Goal: Information Seeking & Learning: Check status

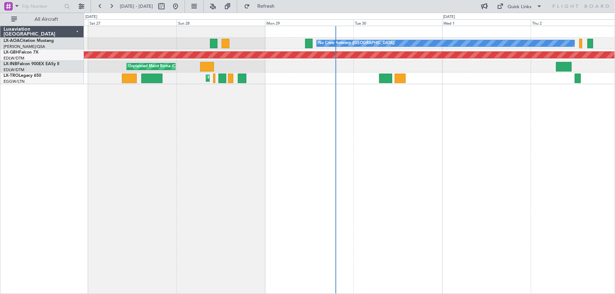
click at [417, 151] on div "No Crew Antwerp ([GEOGRAPHIC_DATA]) Planned Maint Nurnberg Unplanned Maint [GEO…" at bounding box center [350, 160] width 532 height 269
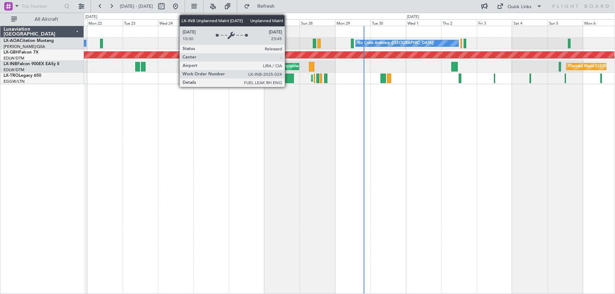
click at [288, 67] on div "Unplanned Maint Roma (Ciampino)" at bounding box center [313, 66] width 63 height 11
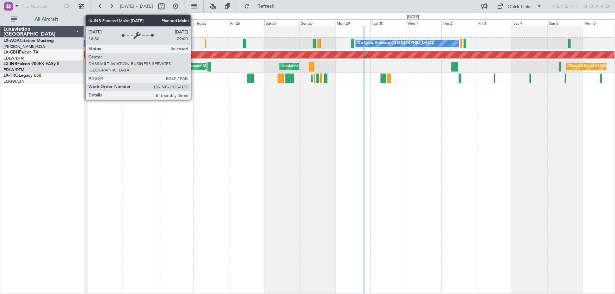
click at [194, 67] on div "Planned Maint [GEOGRAPHIC_DATA] ([GEOGRAPHIC_DATA])" at bounding box center [242, 66] width 111 height 11
click at [192, 64] on div "Planned Maint [GEOGRAPHIC_DATA] ([GEOGRAPHIC_DATA])" at bounding box center [242, 66] width 111 height 11
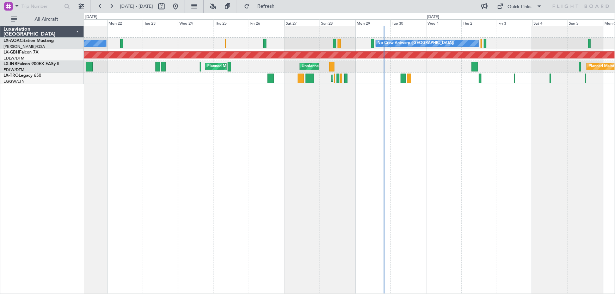
click at [207, 114] on div "No Crew Nice ([GEOGRAPHIC_DATA]) No Crew [GEOGRAPHIC_DATA] ([GEOGRAPHIC_DATA]) …" at bounding box center [350, 160] width 532 height 269
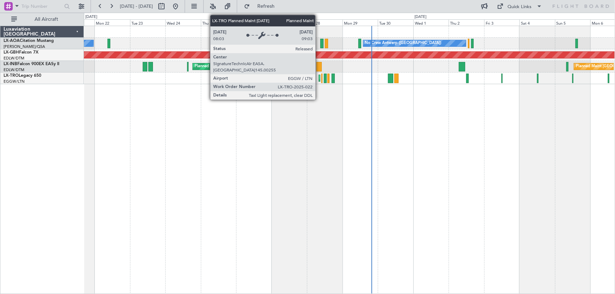
click at [319, 77] on div "Planned Maint [GEOGRAPHIC_DATA] ([GEOGRAPHIC_DATA])" at bounding box center [321, 78] width 4 height 6
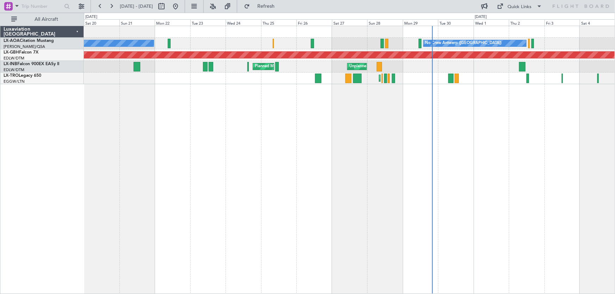
click at [320, 143] on div "No Crew Antwerp ([GEOGRAPHIC_DATA]) No [GEOGRAPHIC_DATA] ([GEOGRAPHIC_DATA]) [G…" at bounding box center [350, 160] width 532 height 269
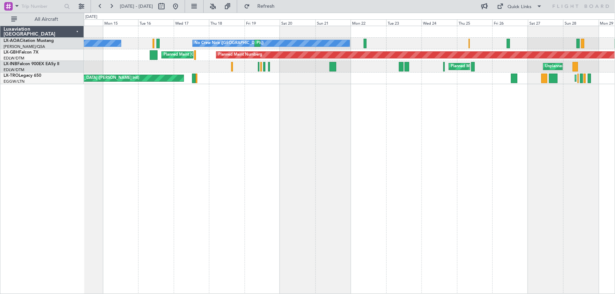
click at [253, 177] on div "No Crew Nice ([GEOGRAPHIC_DATA]) [GEOGRAPHIC_DATA] ([GEOGRAPHIC_DATA]) No Crew …" at bounding box center [350, 160] width 532 height 269
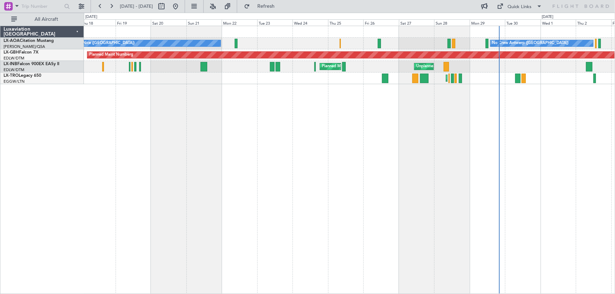
click at [398, 135] on div "Planned Maint Nice ([GEOGRAPHIC_DATA]) No [GEOGRAPHIC_DATA] ([GEOGRAPHIC_DATA])…" at bounding box center [350, 160] width 532 height 269
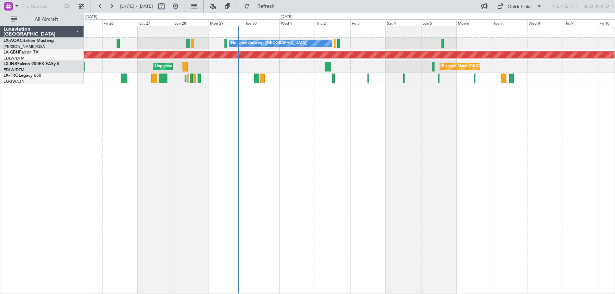
click at [309, 144] on div "No Crew Antwerp ([GEOGRAPHIC_DATA]) No Crew [GEOGRAPHIC_DATA] ([GEOGRAPHIC_DATA…" at bounding box center [350, 160] width 532 height 269
click at [34, 77] on link "LX-TRO Legacy 650" at bounding box center [23, 76] width 38 height 4
